Goal: Task Accomplishment & Management: Manage account settings

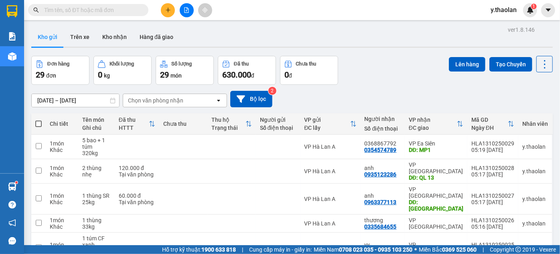
click at [124, 8] on input "text" at bounding box center [91, 10] width 95 height 9
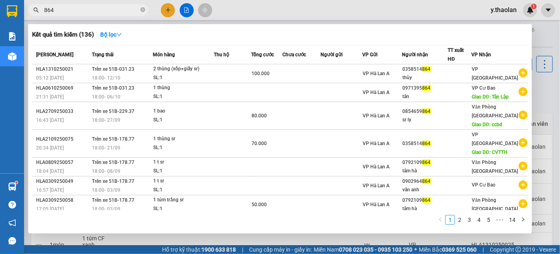
type input "864"
click at [366, 10] on div at bounding box center [280, 127] width 560 height 254
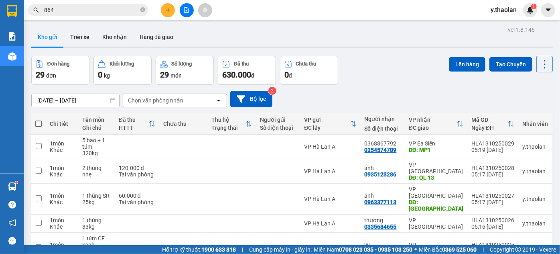
click at [187, 11] on icon "file-add" at bounding box center [187, 10] width 6 height 6
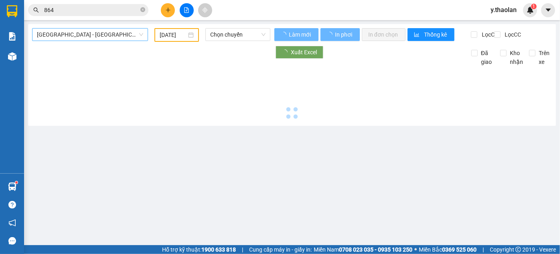
type input "[DATE]"
click at [87, 38] on span "[GEOGRAPHIC_DATA] - [GEOGRAPHIC_DATA]" at bounding box center [90, 34] width 106 height 12
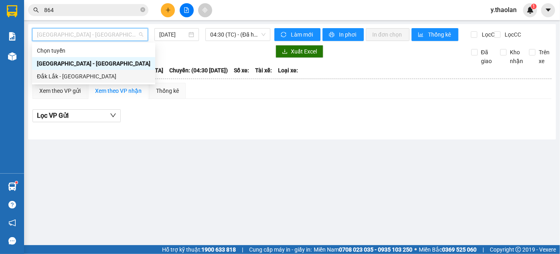
click at [75, 77] on div "Đắk Lắk - [GEOGRAPHIC_DATA]" at bounding box center [94, 76] width 114 height 9
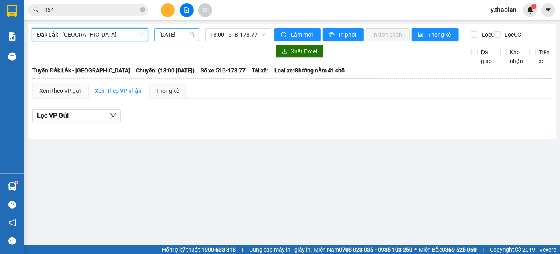
click at [166, 33] on input "[DATE]" at bounding box center [173, 34] width 28 height 9
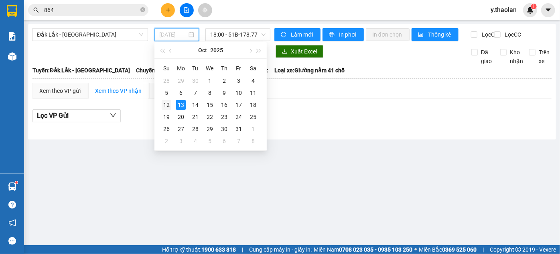
click at [168, 102] on div "12" at bounding box center [167, 105] width 10 height 10
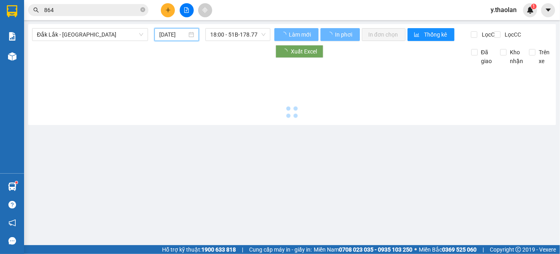
type input "[DATE]"
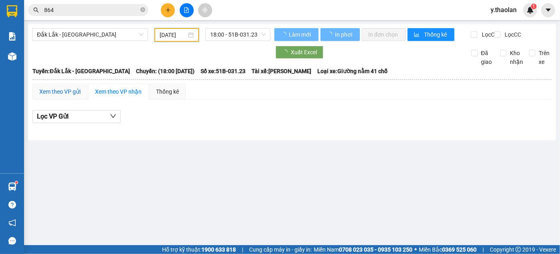
drag, startPoint x: 63, startPoint y: 98, endPoint x: 68, endPoint y: 101, distance: 5.9
click at [63, 96] on div "Xem theo VP gửi" at bounding box center [59, 91] width 41 height 9
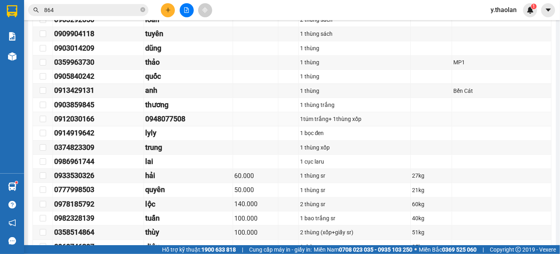
scroll to position [839, 0]
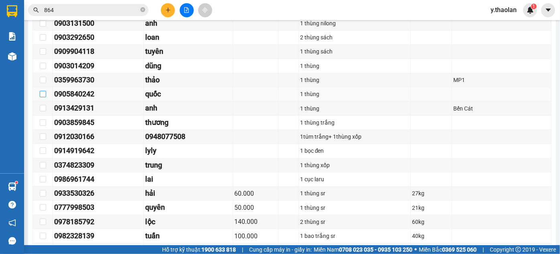
click at [43, 94] on input "checkbox" at bounding box center [43, 94] width 6 height 6
checkbox input "true"
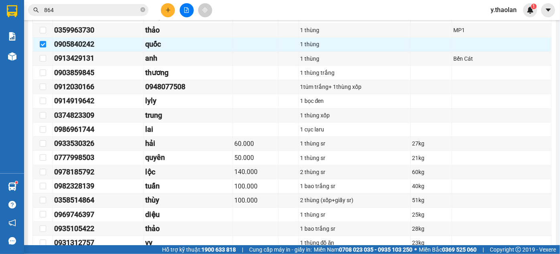
scroll to position [1031, 0]
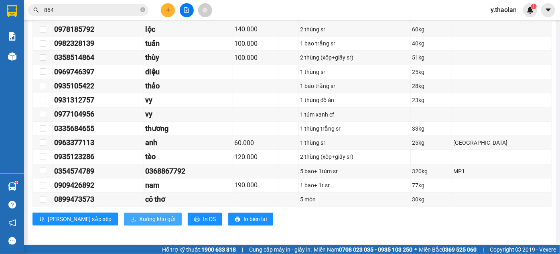
click at [124, 212] on button "Xuống kho gửi" at bounding box center [153, 218] width 58 height 13
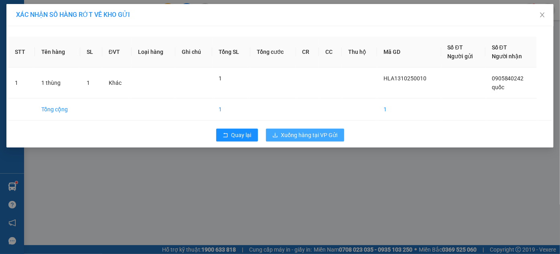
click at [315, 137] on span "Xuống hàng tại VP Gửi" at bounding box center [309, 134] width 57 height 9
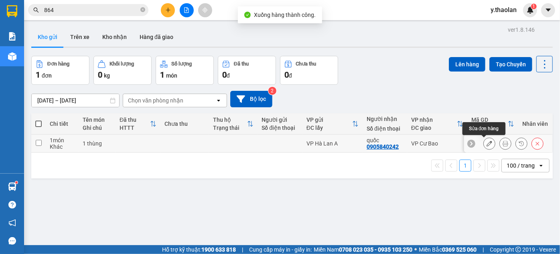
click at [487, 144] on icon at bounding box center [490, 143] width 6 height 6
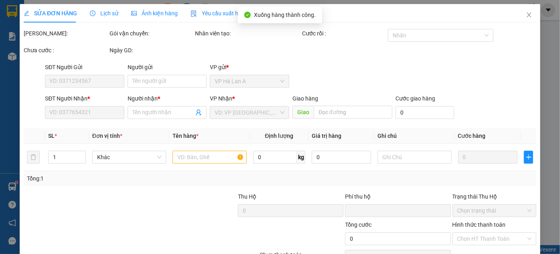
type input "0905840242"
type input "quốc"
type input "0"
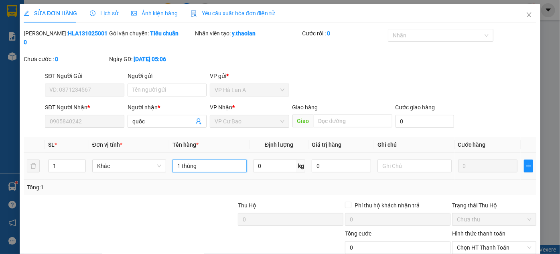
click at [232, 159] on input "1 thùng" at bounding box center [210, 165] width 74 height 13
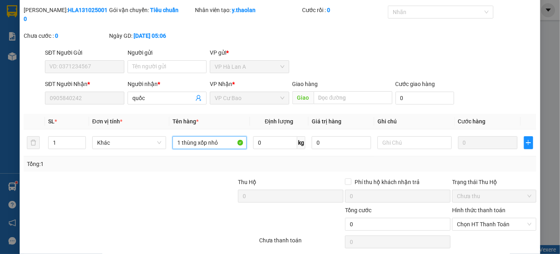
scroll to position [45, 0]
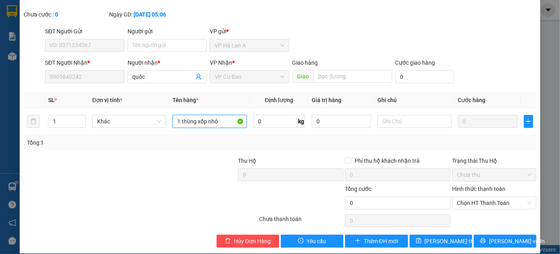
type input "1 thùng xốp nhỏ"
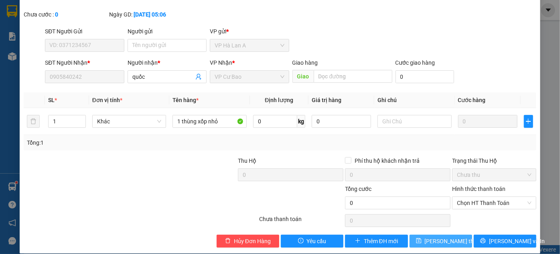
click at [421, 225] on div "Total Paid Fee 0 Total UnPaid Fee 0 Cash Collection Total Fee Mã ĐH: HLA1310250…" at bounding box center [280, 115] width 513 height 263
click at [421, 234] on button "[PERSON_NAME] thay đổi" at bounding box center [441, 240] width 63 height 13
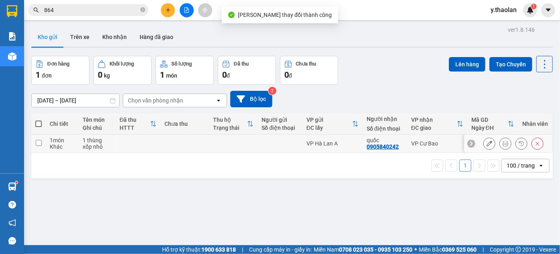
click at [435, 141] on div "VP Cư Bao" at bounding box center [437, 143] width 52 height 6
checkbox input "true"
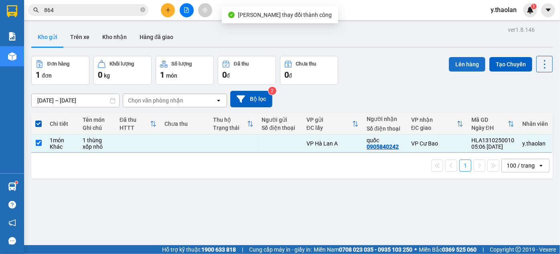
click at [457, 69] on div "Lên hàng Tạo Chuyến" at bounding box center [501, 64] width 104 height 16
click at [457, 66] on button "Lên hàng" at bounding box center [467, 64] width 37 height 14
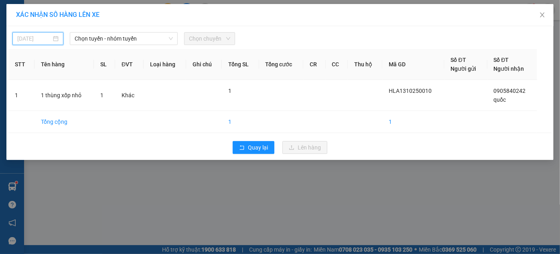
click at [44, 38] on input "[DATE]" at bounding box center [34, 38] width 34 height 9
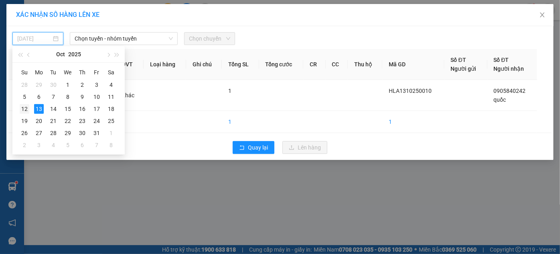
click at [26, 109] on div "12" at bounding box center [25, 109] width 10 height 10
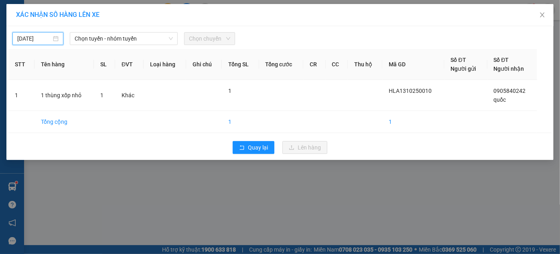
type input "[DATE]"
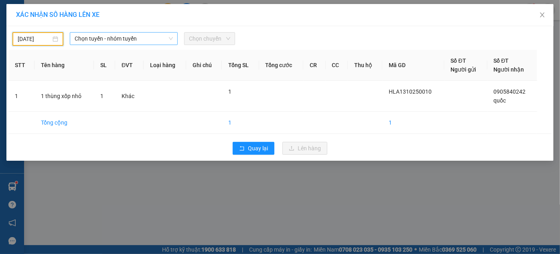
click at [103, 39] on span "Chọn tuyến - nhóm tuyến" at bounding box center [124, 39] width 99 height 12
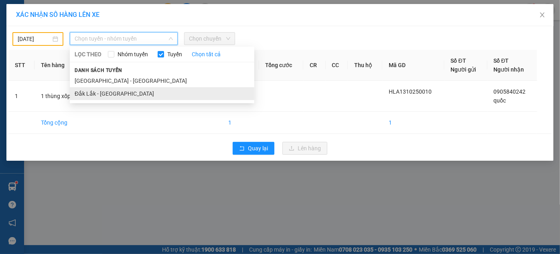
click at [104, 93] on li "Đắk Lắk - [GEOGRAPHIC_DATA]" at bounding box center [162, 93] width 185 height 13
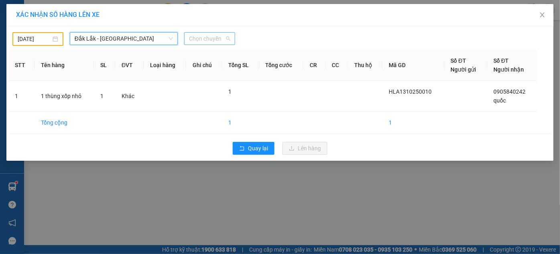
drag, startPoint x: 204, startPoint y: 37, endPoint x: 210, endPoint y: 48, distance: 13.1
click at [204, 37] on span "Chọn chuyến" at bounding box center [209, 39] width 41 height 12
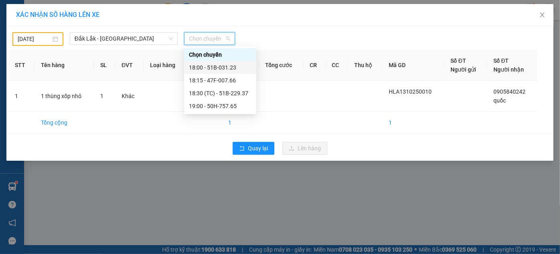
click at [218, 64] on div "18:00 - 51B-031.23" at bounding box center [220, 67] width 72 height 13
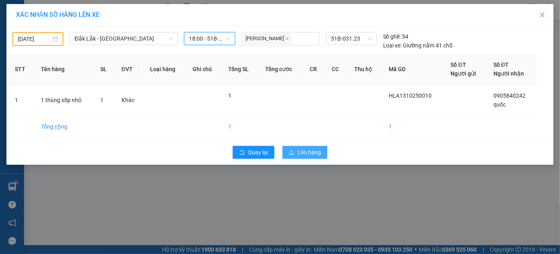
click at [305, 151] on span "Lên hàng" at bounding box center [309, 152] width 23 height 9
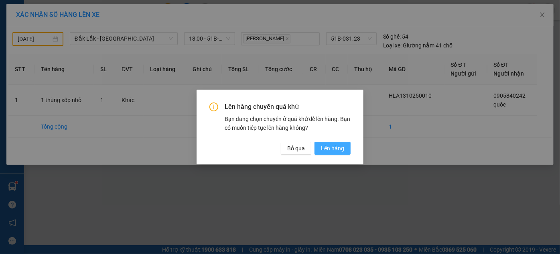
click at [331, 145] on span "Lên hàng" at bounding box center [332, 148] width 23 height 9
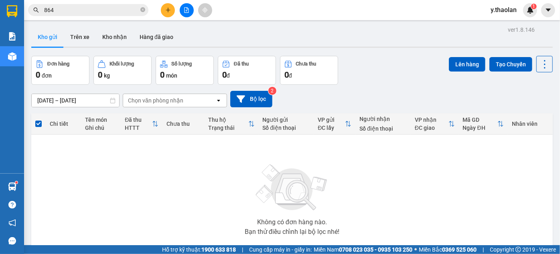
click at [183, 8] on button at bounding box center [187, 10] width 14 height 14
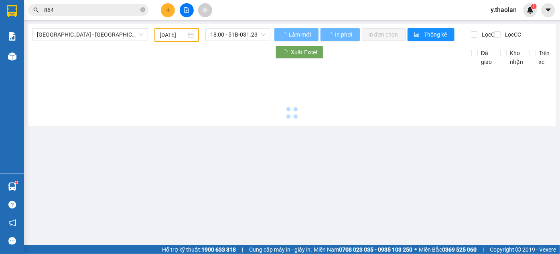
type input "[DATE]"
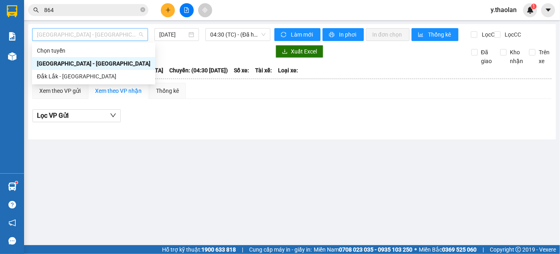
click at [112, 34] on span "[GEOGRAPHIC_DATA] - [GEOGRAPHIC_DATA]" at bounding box center [90, 34] width 106 height 12
click at [100, 75] on div "Đắk Lắk - [GEOGRAPHIC_DATA]" at bounding box center [94, 76] width 114 height 9
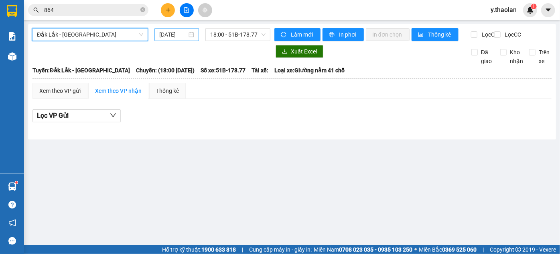
click at [169, 38] on input "[DATE]" at bounding box center [173, 34] width 28 height 9
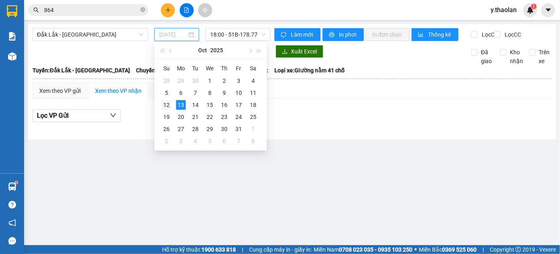
click at [169, 101] on div "12" at bounding box center [167, 105] width 10 height 10
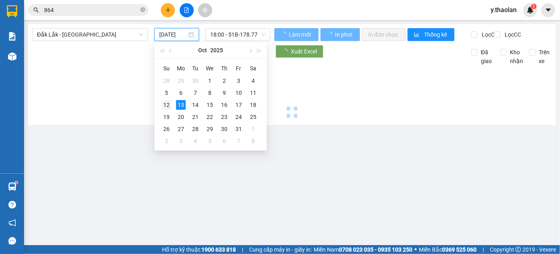
type input "[DATE]"
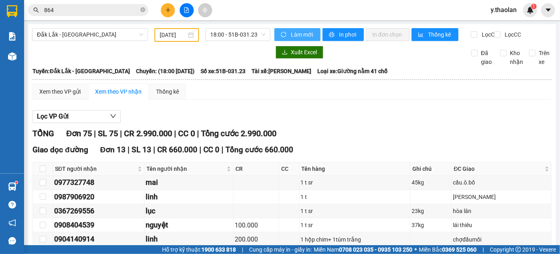
click at [288, 35] on button "Làm mới" at bounding box center [298, 34] width 46 height 13
click at [339, 35] on span "In phơi" at bounding box center [348, 34] width 18 height 9
click at [343, 33] on span "In phơi" at bounding box center [348, 34] width 18 height 9
click at [339, 39] on span "In phơi" at bounding box center [348, 34] width 18 height 9
click at [346, 29] on button "In phơi" at bounding box center [343, 34] width 41 height 13
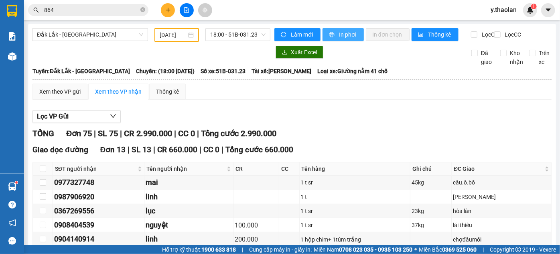
click at [352, 35] on span "In phơi" at bounding box center [348, 34] width 18 height 9
click at [339, 38] on span "In phơi" at bounding box center [348, 34] width 18 height 9
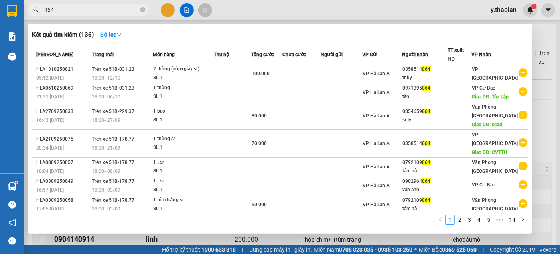
click at [100, 12] on input "864" at bounding box center [91, 10] width 95 height 9
type input "8"
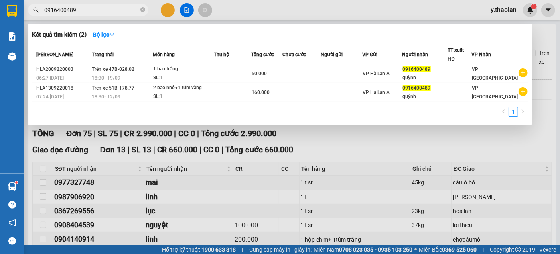
type input "0916400489"
click at [502, 11] on div at bounding box center [280, 127] width 560 height 254
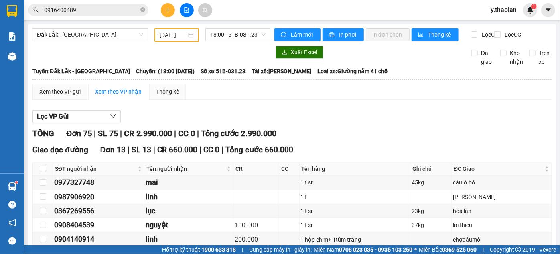
click at [509, 12] on span "y.thaolan" at bounding box center [503, 10] width 39 height 10
click at [511, 24] on span "Đăng xuất" at bounding box center [514, 24] width 34 height 9
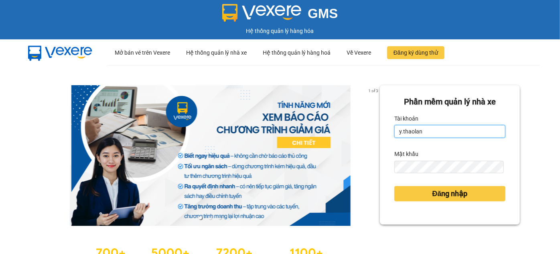
click at [435, 126] on input "y.thaolan" at bounding box center [450, 131] width 111 height 13
type input "dao.thaolan"
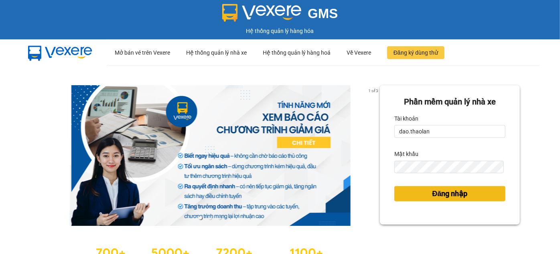
click at [433, 195] on span "Đăng nhập" at bounding box center [450, 193] width 35 height 11
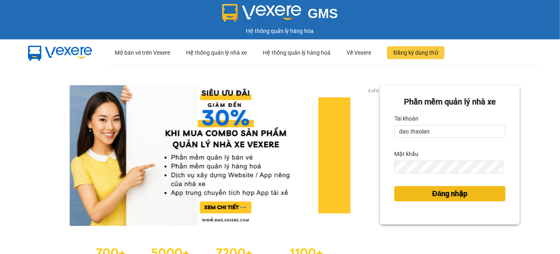
click at [423, 190] on button "Đăng nhập" at bounding box center [450, 193] width 111 height 15
click at [426, 195] on button "Đăng nhập" at bounding box center [450, 193] width 111 height 15
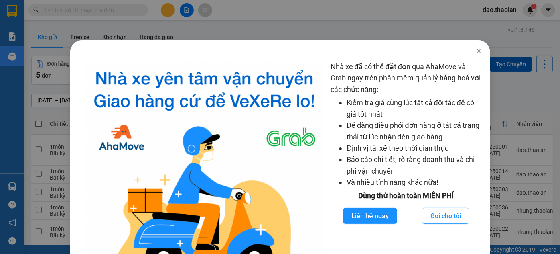
click at [41, 144] on div "Nhà xe đã có thể đặt đơn qua AhaMove và Grab ngay trên phần mềm quản lý hàng ho…" at bounding box center [280, 127] width 560 height 254
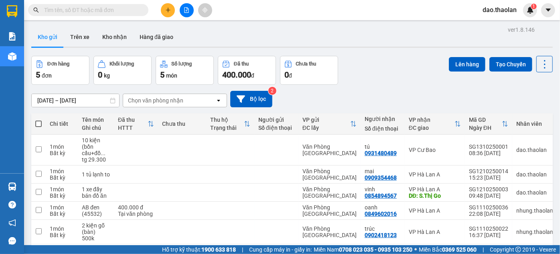
click at [169, 10] on icon "plus" at bounding box center [168, 10] width 4 height 0
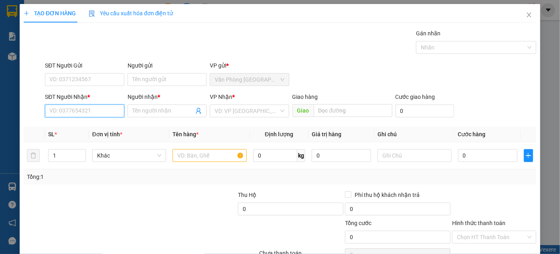
click at [104, 111] on input "SĐT Người Nhận *" at bounding box center [84, 110] width 79 height 13
type input "0813437867"
click at [96, 130] on div "0813437867 - trang" at bounding box center [83, 126] width 69 height 9
type input "trang"
type input "0813437867"
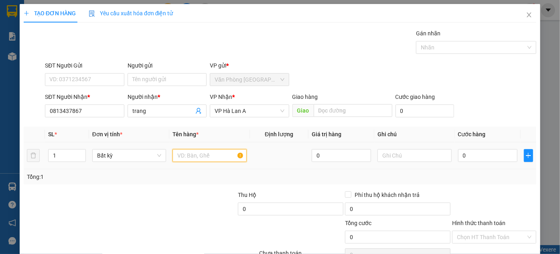
click at [183, 152] on input "text" at bounding box center [210, 155] width 74 height 13
type input "1 hộp răng"
click at [468, 154] on input "0" at bounding box center [487, 155] width 59 height 13
type input "3"
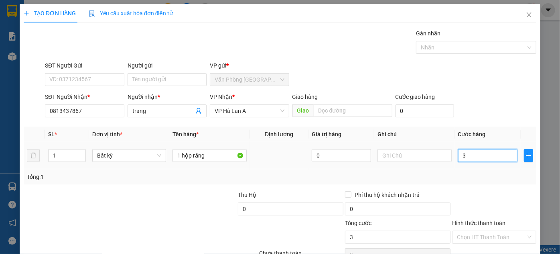
type input "3"
type input "30"
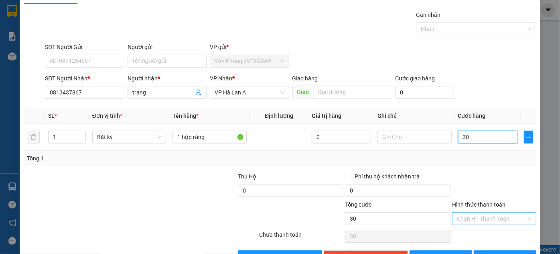
scroll to position [43, 0]
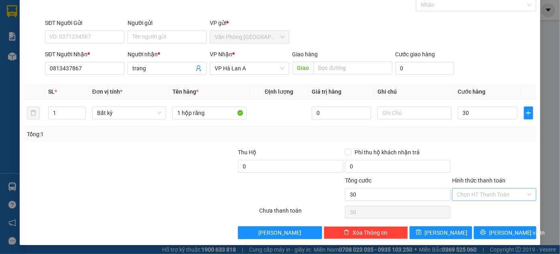
type input "30.000"
click at [480, 197] on input "Hình thức thanh toán" at bounding box center [491, 194] width 69 height 12
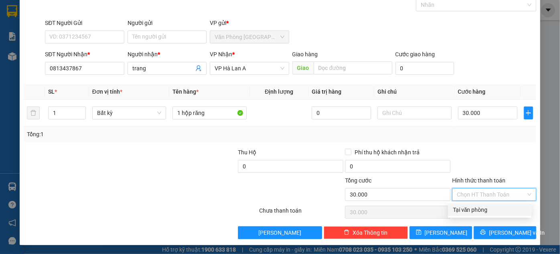
click at [480, 207] on div "Tại văn phòng" at bounding box center [490, 209] width 74 height 9
type input "0"
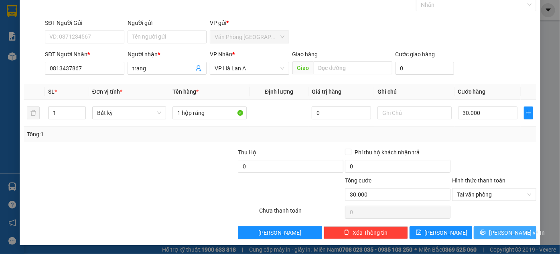
click at [504, 231] on span "[PERSON_NAME] và In" at bounding box center [517, 232] width 56 height 9
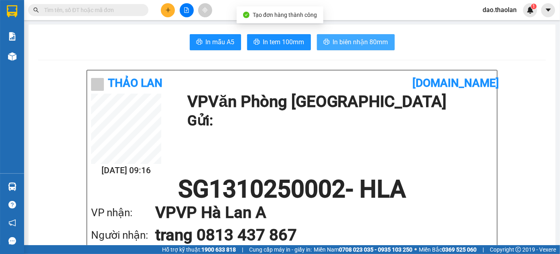
click at [368, 48] on button "In biên nhận 80mm" at bounding box center [356, 42] width 78 height 16
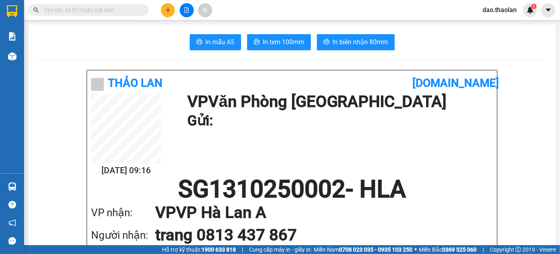
click at [79, 8] on input "text" at bounding box center [91, 10] width 95 height 9
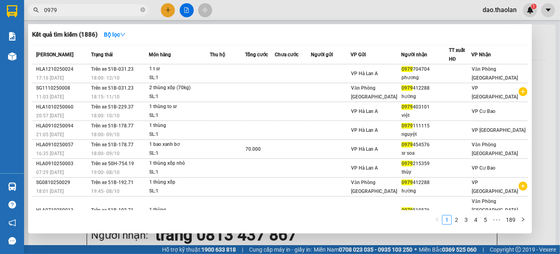
drag, startPoint x: 62, startPoint y: 8, endPoint x: 46, endPoint y: 1, distance: 17.3
click at [46, 3] on div "Kết quả tìm kiếm ( 1886 ) Bộ lọc Mã ĐH Trạng thái Món hàng Thu hộ Tổng cước Chư…" at bounding box center [78, 10] width 157 height 14
type input "0"
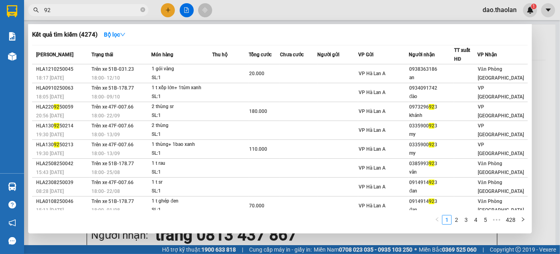
type input "9"
type input "091491"
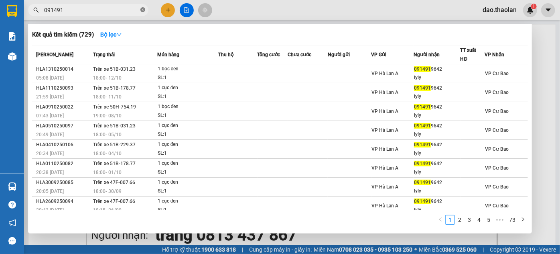
click at [143, 9] on icon "close-circle" at bounding box center [142, 9] width 5 height 5
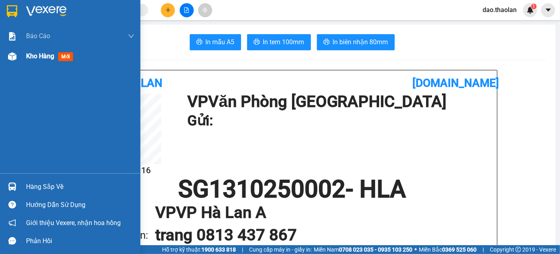
click at [35, 54] on span "Kho hàng" at bounding box center [40, 56] width 28 height 8
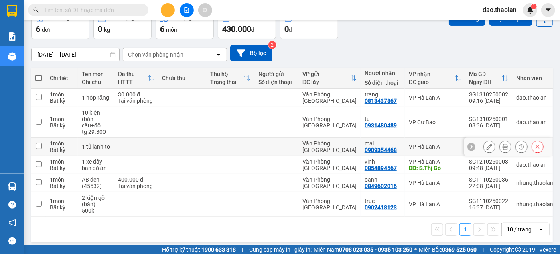
scroll to position [54, 0]
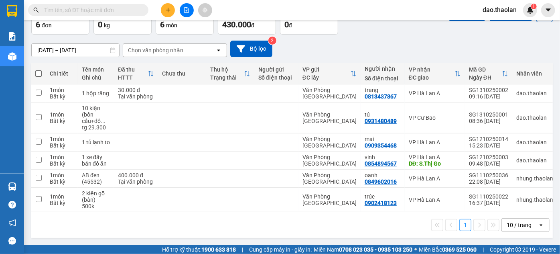
click at [85, 9] on input "text" at bounding box center [91, 10] width 95 height 9
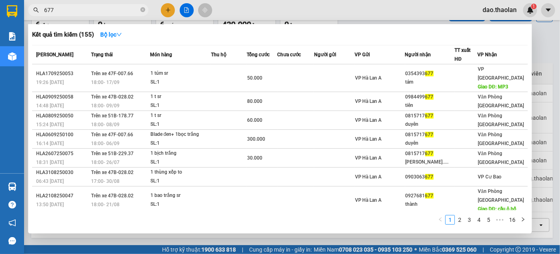
drag, startPoint x: 74, startPoint y: 11, endPoint x: 1, endPoint y: -15, distance: 77.2
click at [1, 0] on html "Kết quả tìm kiếm ( 155 ) Bộ lọc Mã ĐH Trạng thái Món hàng Thu hộ Tổng cước Chưa…" at bounding box center [280, 127] width 560 height 254
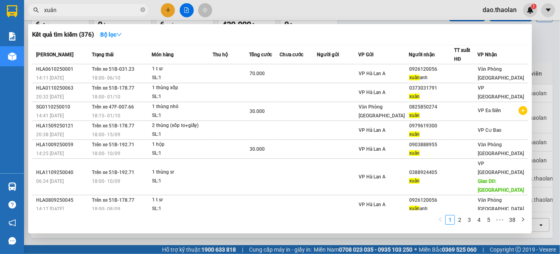
drag, startPoint x: 59, startPoint y: 10, endPoint x: 37, endPoint y: 0, distance: 24.8
click at [37, 0] on html "Kết quả tìm kiếm ( 376 ) Bộ lọc Mã ĐH Trạng thái Món hàng Thu hộ Tổng cước Chưa…" at bounding box center [280, 127] width 560 height 254
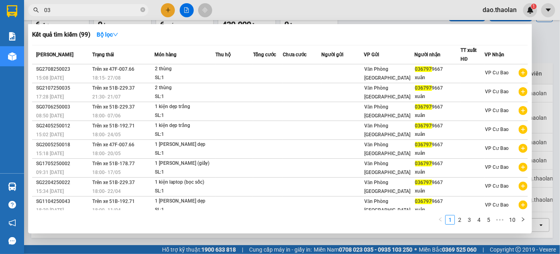
type input "0"
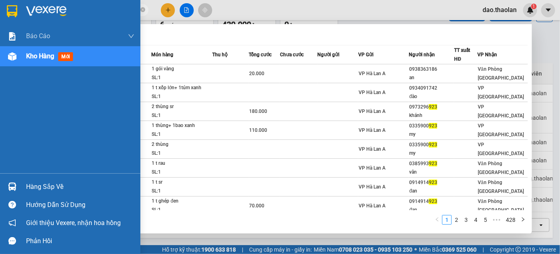
drag, startPoint x: 61, startPoint y: 10, endPoint x: 0, endPoint y: 0, distance: 62.2
click at [0, 0] on section "Kết quả tìm kiếm ( 4274 ) Bộ lọc Mã ĐH Trạng thái Món hàng Thu hộ Tổng cước Chư…" at bounding box center [280, 127] width 560 height 254
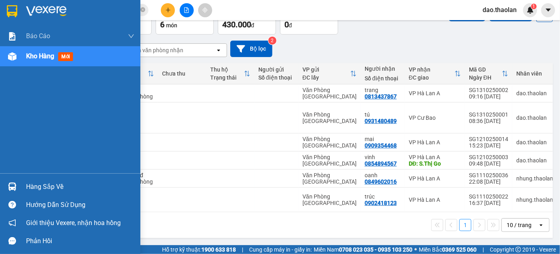
type input "d"
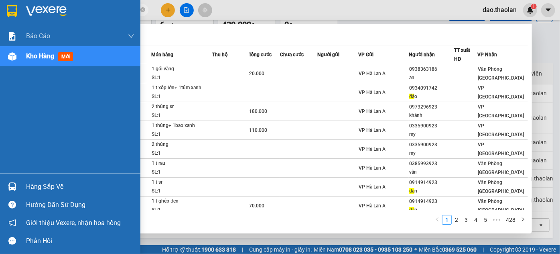
type input "đan"
